Goal: Task Accomplishment & Management: Use online tool/utility

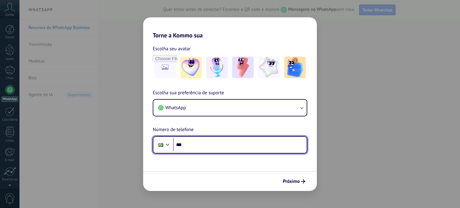
click at [246, 139] on input "***" at bounding box center [240, 145] width 134 height 14
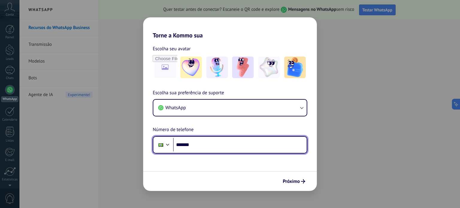
click at [189, 144] on input "*******" at bounding box center [240, 145] width 134 height 14
type input "**********"
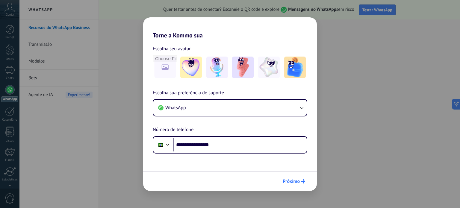
click at [300, 183] on span "Próximo" at bounding box center [294, 181] width 22 height 4
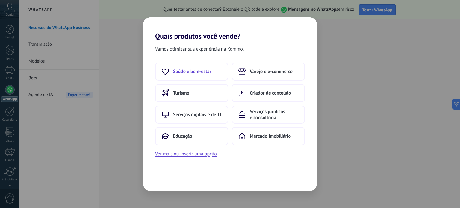
click at [202, 69] on span "Saúde e bem-estar" at bounding box center [192, 72] width 38 height 6
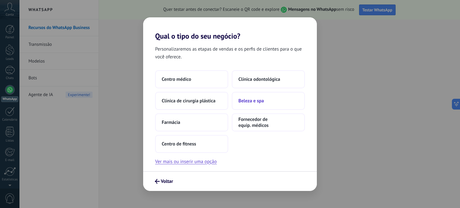
click at [246, 101] on span "Beleza e spa" at bounding box center [251, 101] width 25 height 6
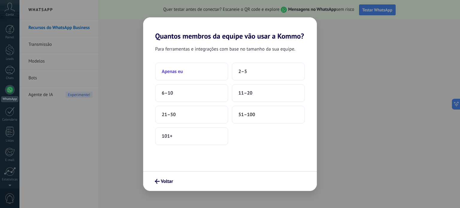
click at [185, 73] on button "Apenas eu" at bounding box center [191, 72] width 73 height 18
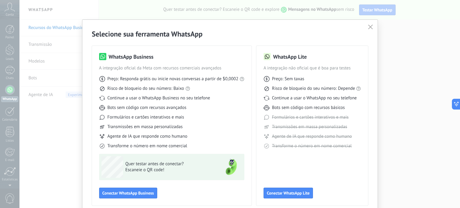
click at [370, 26] on icon "button" at bounding box center [370, 27] width 5 height 5
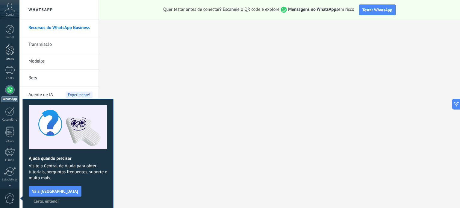
click at [9, 58] on div "Leads" at bounding box center [9, 59] width 17 height 4
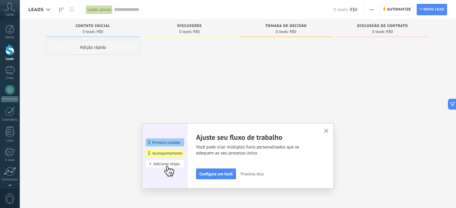
click at [328, 132] on use "button" at bounding box center [326, 131] width 4 height 4
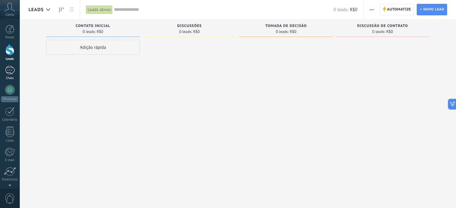
click at [9, 72] on div at bounding box center [10, 70] width 10 height 9
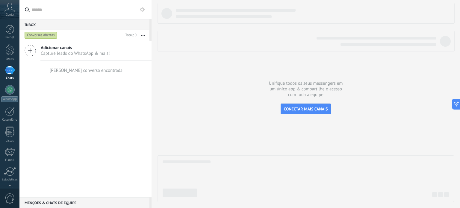
click at [9, 72] on div at bounding box center [10, 70] width 10 height 9
click at [12, 133] on div at bounding box center [9, 132] width 9 height 10
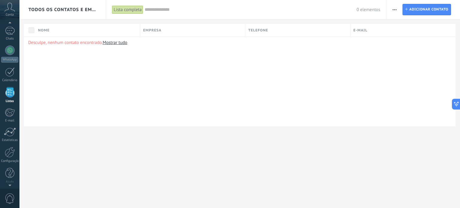
scroll to position [37, 0]
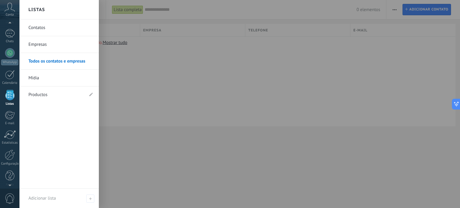
click at [69, 95] on link "Productos" at bounding box center [55, 95] width 55 height 17
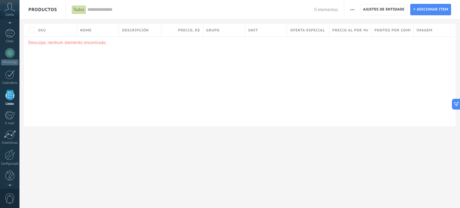
click at [25, 187] on div "**********" at bounding box center [239, 104] width 441 height 208
click at [7, 12] on div "Conta" at bounding box center [9, 9] width 19 height 19
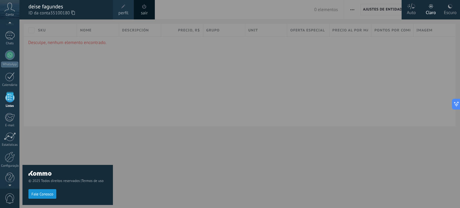
drag, startPoint x: 187, startPoint y: 115, endPoint x: 138, endPoint y: 101, distance: 51.1
click at [185, 115] on div at bounding box center [249, 104] width 460 height 208
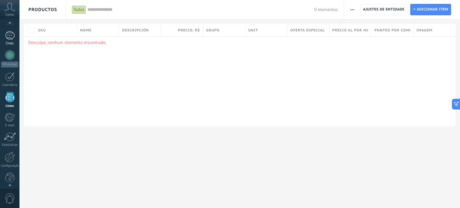
scroll to position [37, 0]
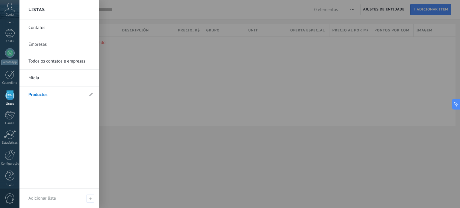
click at [8, 95] on div at bounding box center [9, 95] width 9 height 10
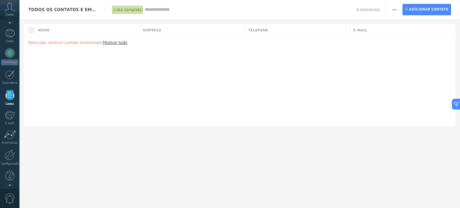
click at [84, 45] on p "Desculpe, nenhum contato encontrado. Mostrar tudo" at bounding box center [239, 43] width 423 height 6
click at [124, 44] on link "Mostrar tudo" at bounding box center [115, 43] width 25 height 6
click at [392, 7] on button "button" at bounding box center [394, 9] width 9 height 11
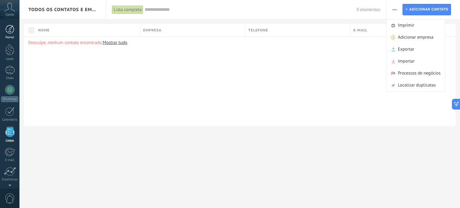
click at [11, 31] on div at bounding box center [9, 29] width 9 height 9
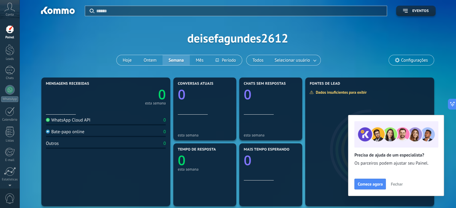
click at [394, 183] on span "Fechar" at bounding box center [396, 184] width 12 height 4
